Goal: Task Accomplishment & Management: Use online tool/utility

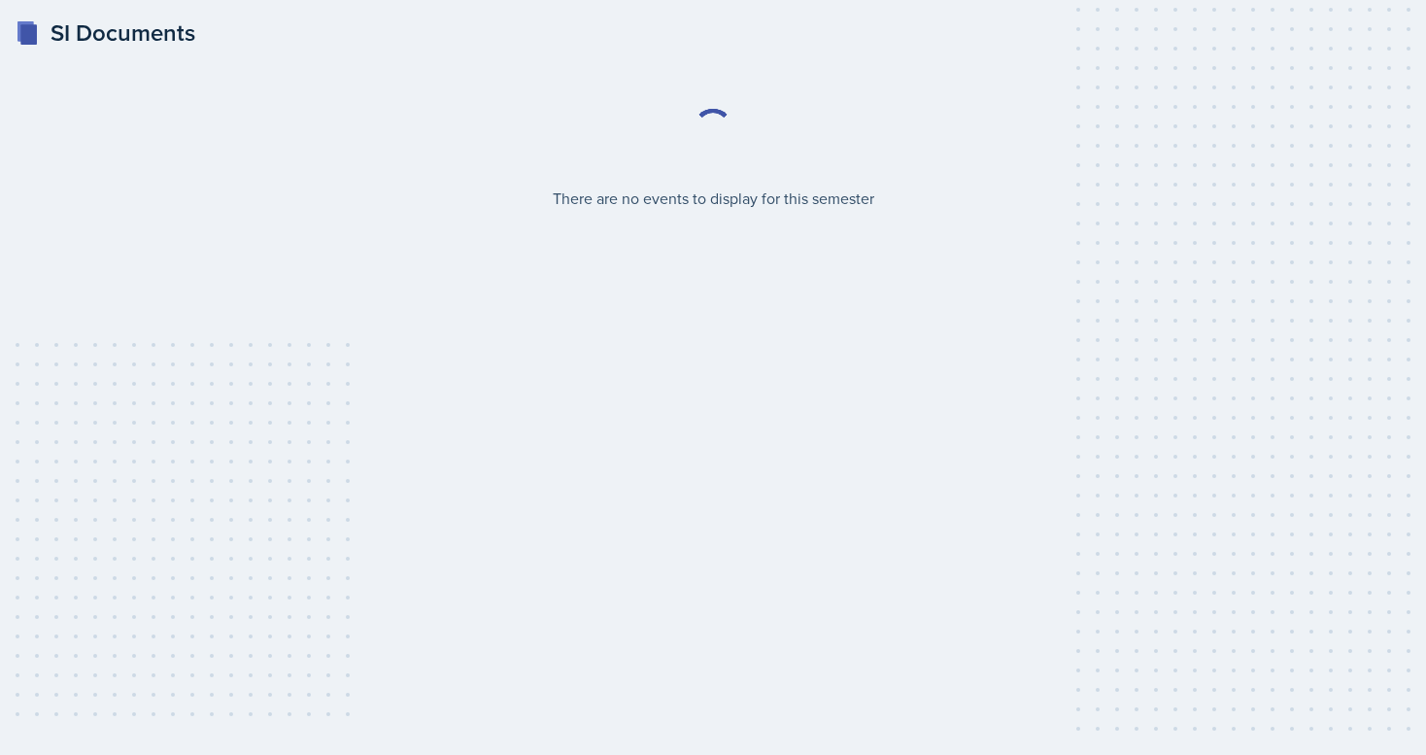
select select "2bed604d-1099-4043-b1bc-2365e8740244"
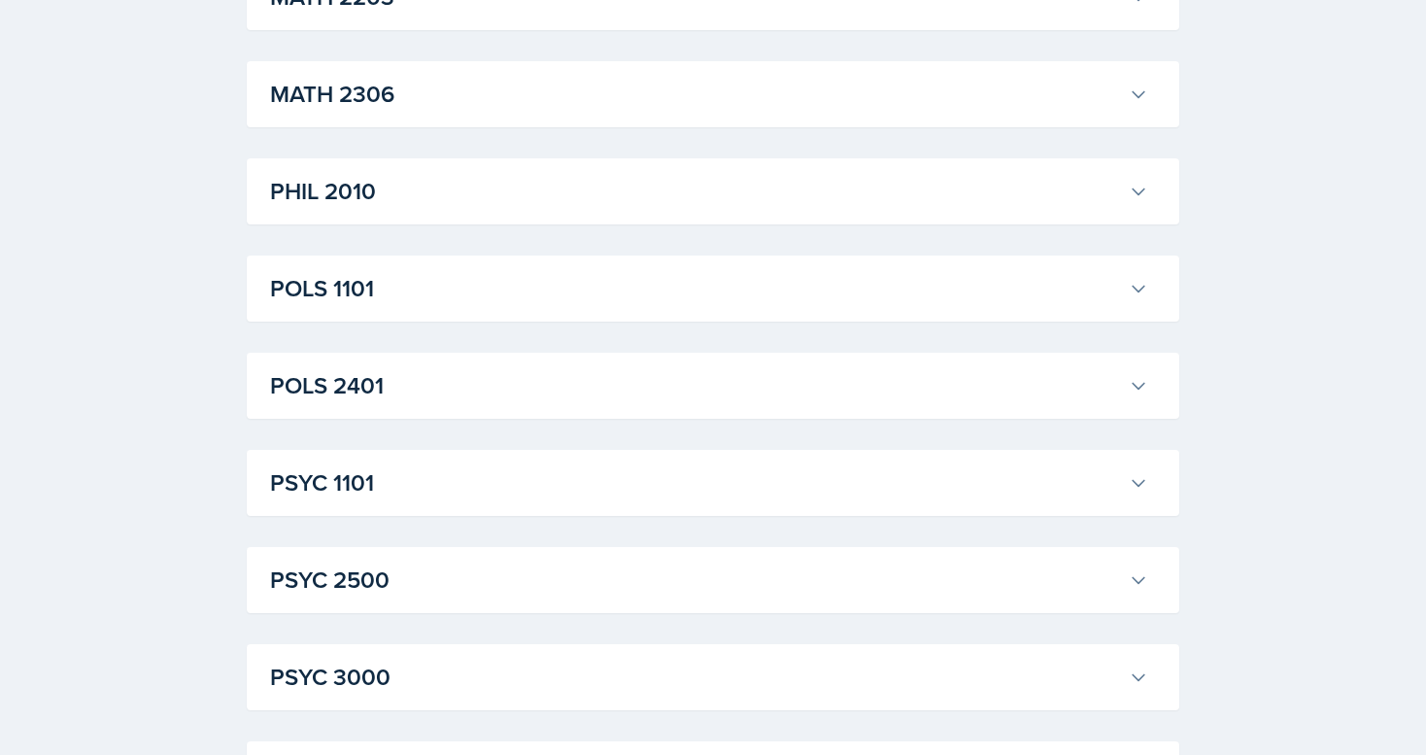
scroll to position [2420, 0]
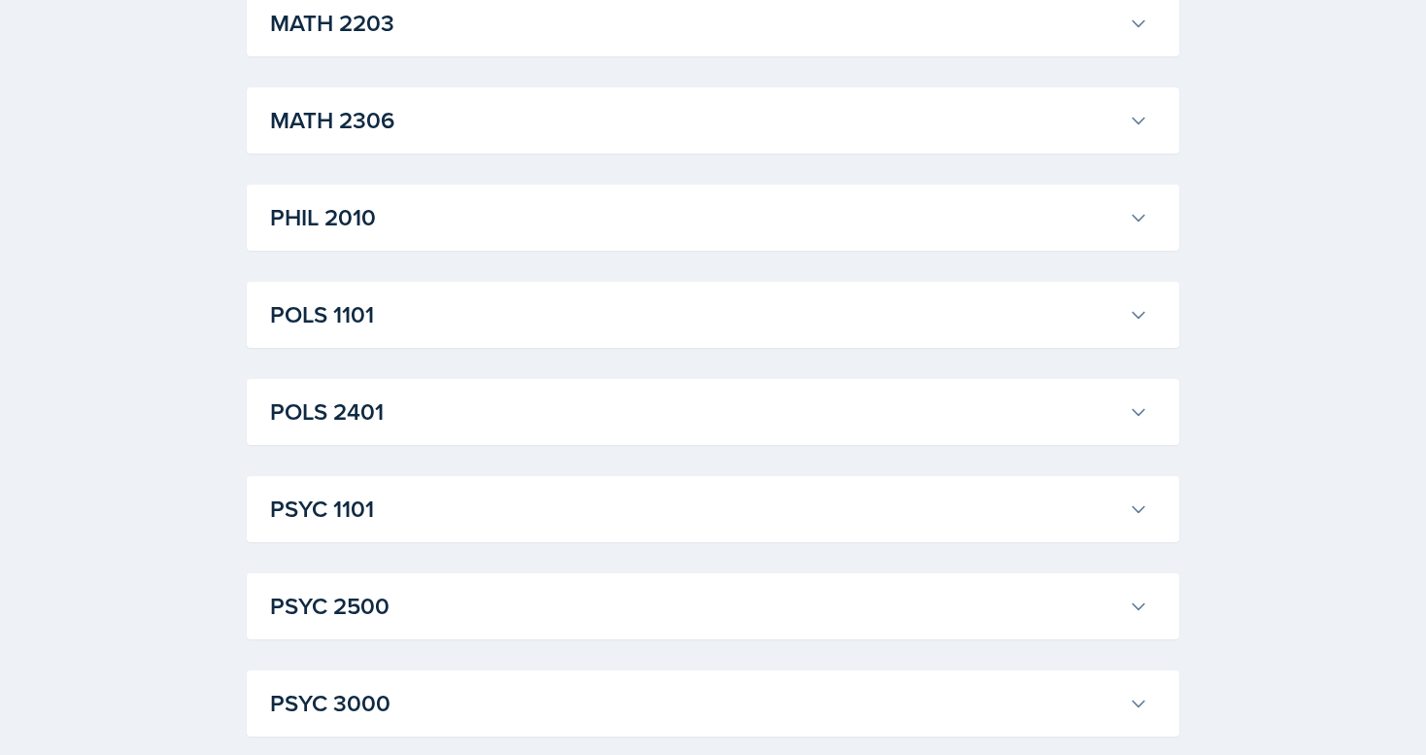
click at [522, 290] on div "POLS 1101 [PERSON_NAME] Professor: [PERSON_NAME] Export to Google Calendar Recu…" at bounding box center [713, 315] width 933 height 66
click at [536, 308] on h3 "POLS 1101" at bounding box center [695, 314] width 851 height 35
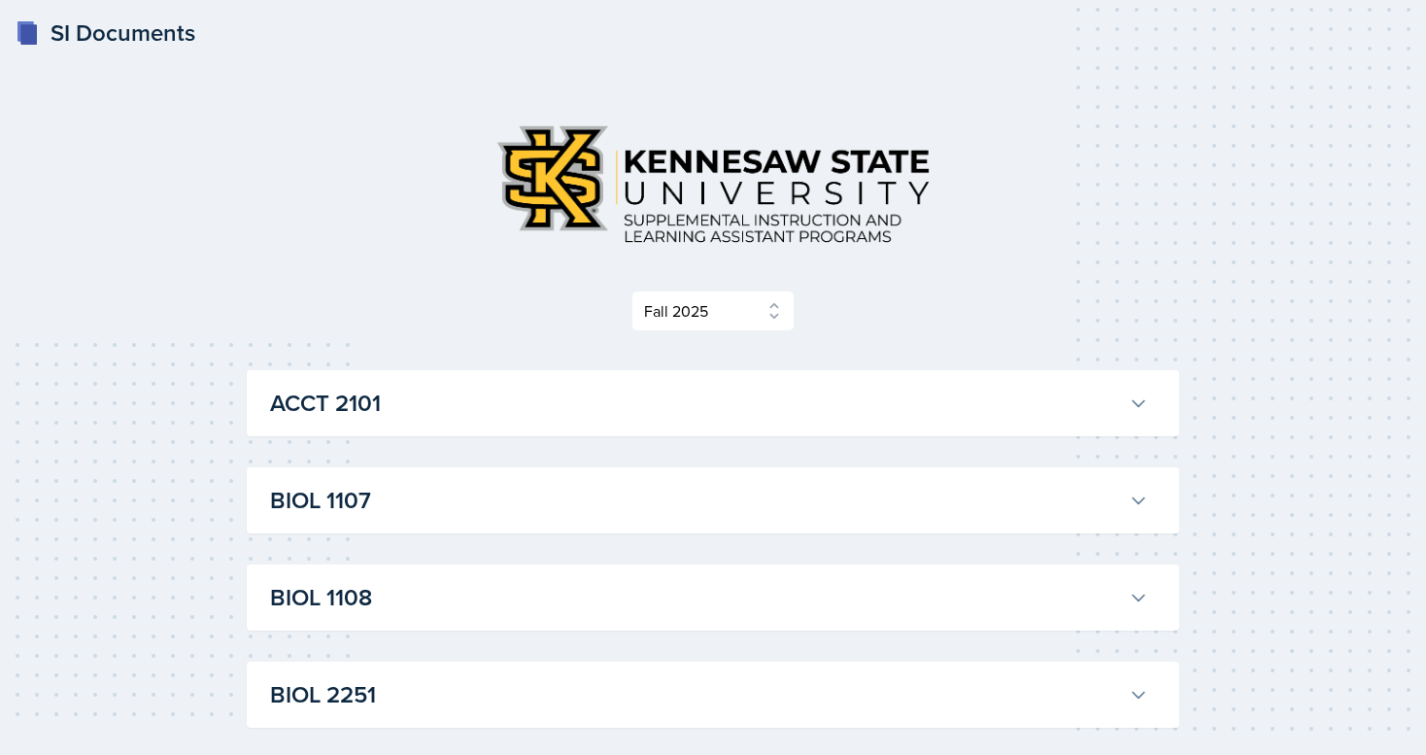
scroll to position [0, 0]
click at [535, 388] on h3 "ACCT 2101" at bounding box center [695, 403] width 851 height 35
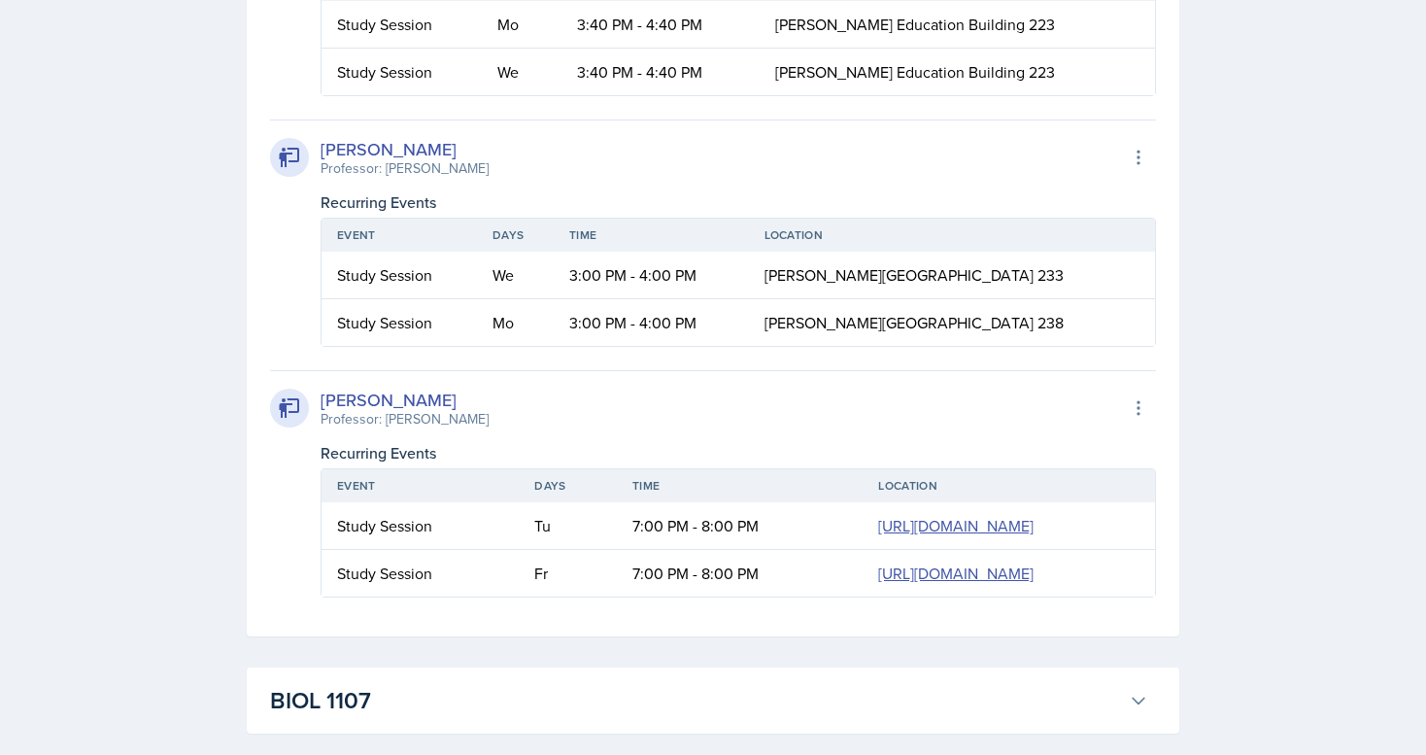
scroll to position [2442, 0]
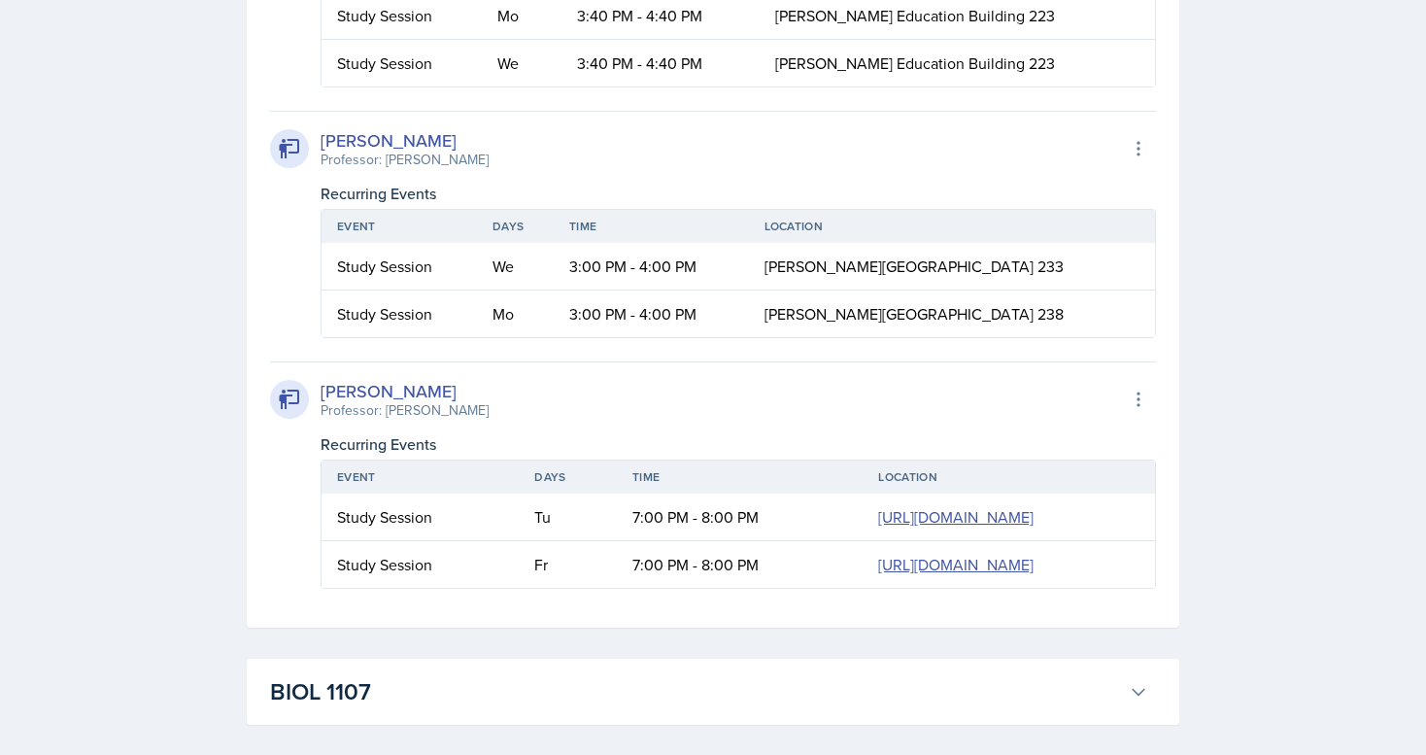
drag, startPoint x: 389, startPoint y: 307, endPoint x: 497, endPoint y: 388, distance: 135.4
drag, startPoint x: 497, startPoint y: 395, endPoint x: 649, endPoint y: 371, distance: 153.5
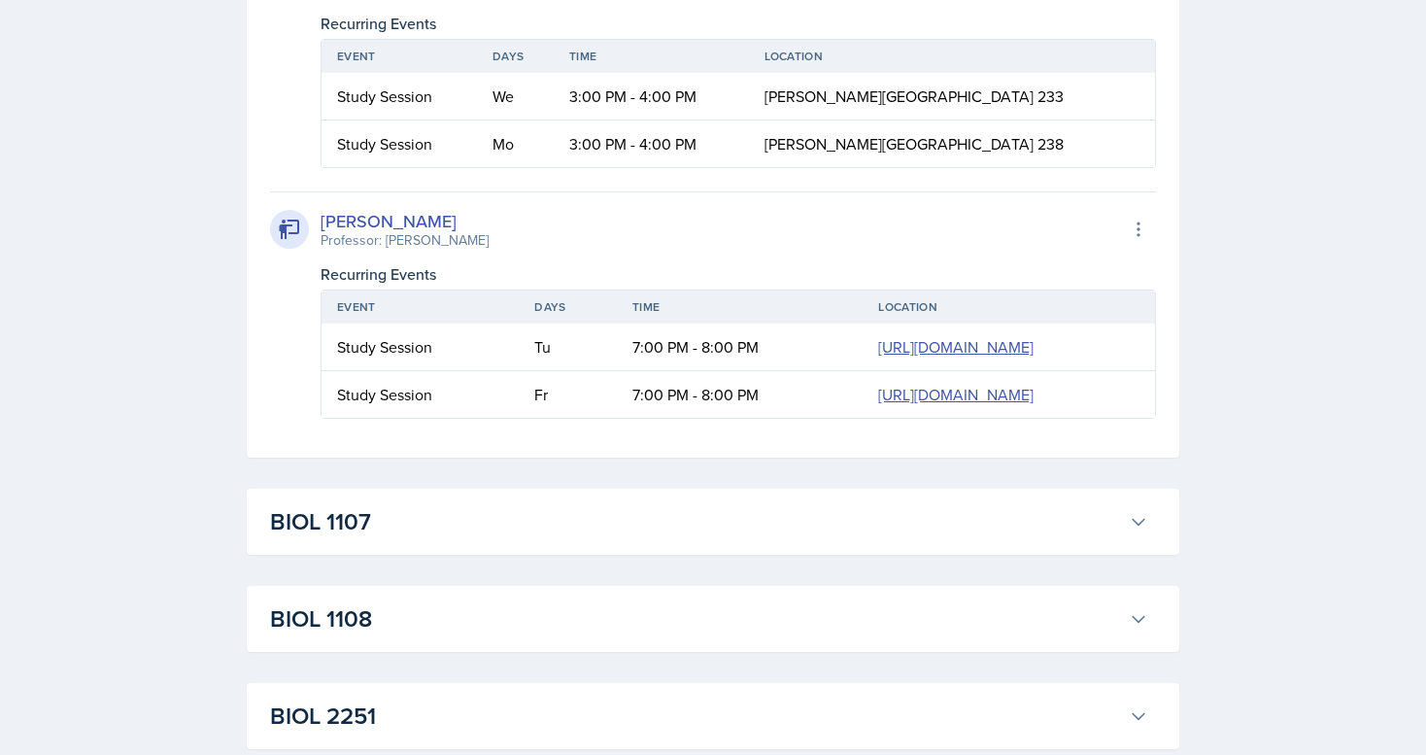
scroll to position [2595, 0]
